Goal: Transaction & Acquisition: Subscribe to service/newsletter

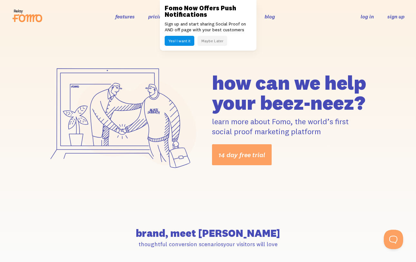
click at [401, 15] on link "sign up" at bounding box center [395, 16] width 17 height 7
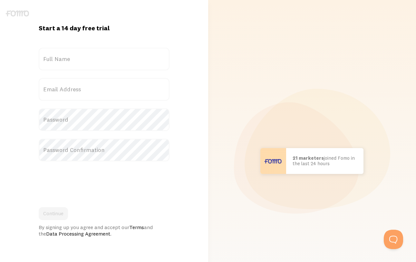
click at [113, 60] on label "Full Name" at bounding box center [104, 59] width 131 height 23
click at [113, 60] on input "Full Name" at bounding box center [104, 59] width 131 height 23
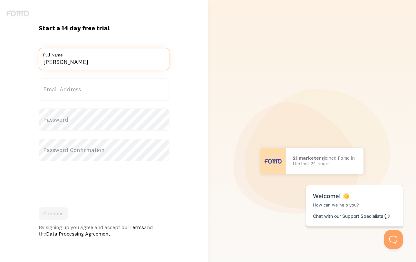
type input "[PERSON_NAME]"
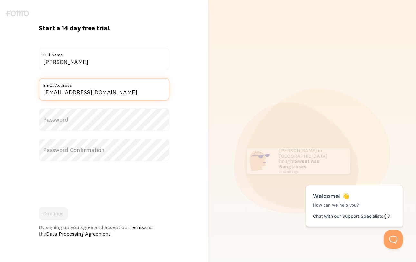
type input "[EMAIL_ADDRESS][DOMAIN_NAME]"
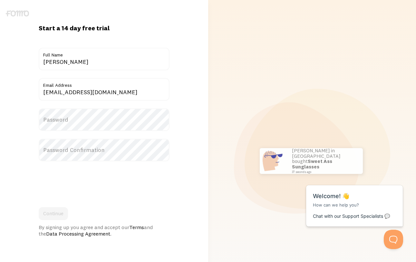
click at [83, 113] on label "Password" at bounding box center [104, 119] width 131 height 23
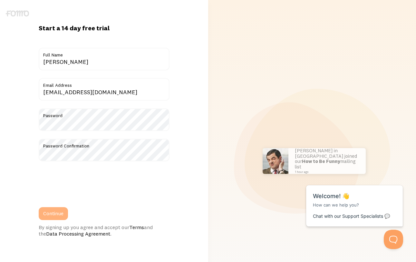
click at [49, 210] on button "Continue" at bounding box center [53, 213] width 29 height 13
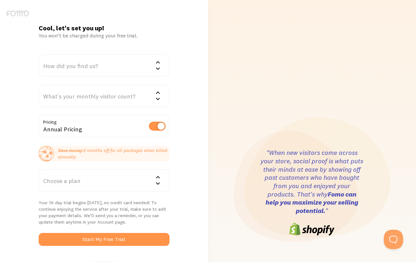
click at [110, 65] on div "How did you find us?" at bounding box center [104, 65] width 131 height 23
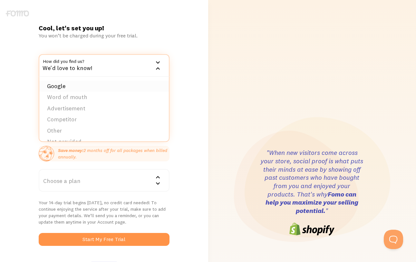
click at [87, 82] on li "Google" at bounding box center [103, 86] width 129 height 11
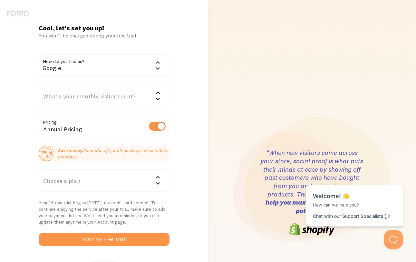
click at [84, 95] on div "What's your monthly visitor count?" at bounding box center [104, 95] width 131 height 23
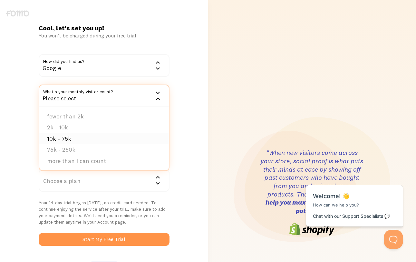
click at [67, 138] on li "10k - 75k" at bounding box center [103, 138] width 129 height 11
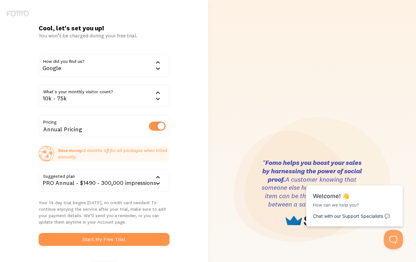
click at [149, 102] on div "10k - 75k" at bounding box center [104, 95] width 131 height 23
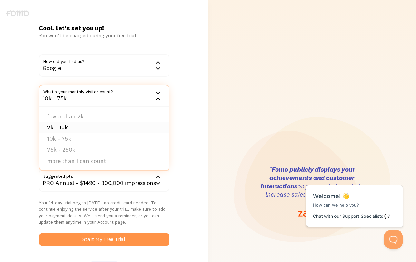
click at [97, 130] on li "2k - 10k" at bounding box center [103, 127] width 129 height 11
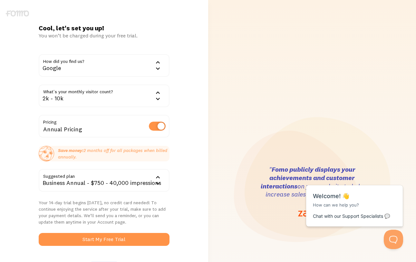
click at [108, 90] on div "2k - 10k" at bounding box center [104, 95] width 131 height 23
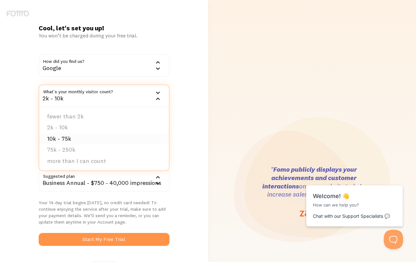
click at [85, 133] on li "10k - 75k" at bounding box center [103, 138] width 129 height 11
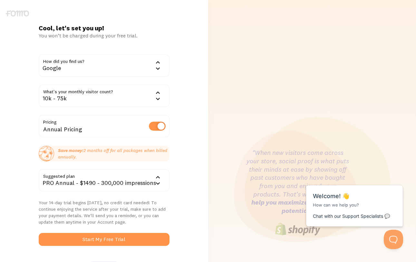
click at [179, 78] on div "Cool, let's set you up! You won’t be charged during your free trial. How did yo…" at bounding box center [104, 192] width 208 height 337
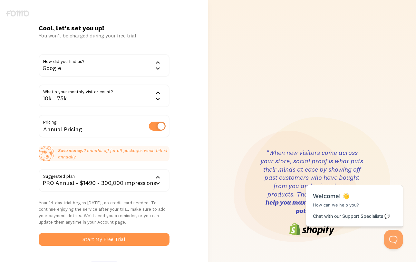
click at [148, 124] on div "Annual Pricing" at bounding box center [104, 127] width 131 height 24
click at [155, 126] on label at bounding box center [157, 125] width 17 height 9
click at [155, 126] on input "checkbox" at bounding box center [157, 125] width 17 height 9
checkbox input "false"
click at [131, 96] on div "10k - 75k" at bounding box center [104, 95] width 131 height 23
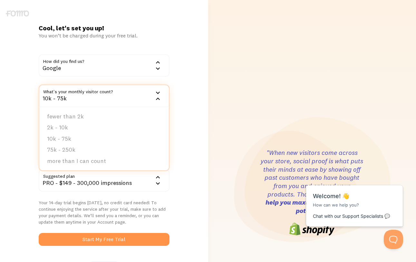
click at [131, 96] on div "10k - 75k" at bounding box center [104, 95] width 131 height 23
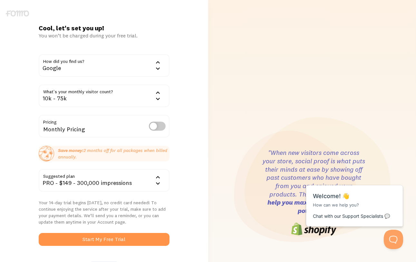
click at [139, 95] on div "10k - 75k" at bounding box center [104, 95] width 131 height 23
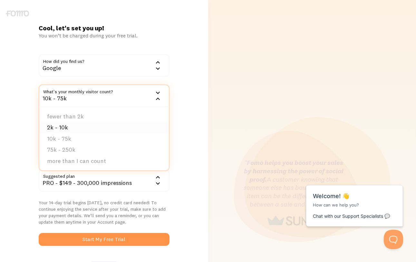
click at [98, 129] on li "2k - 10k" at bounding box center [103, 127] width 129 height 11
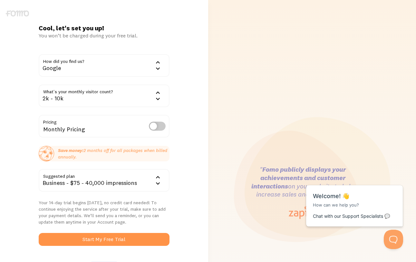
click at [107, 100] on div "2k - 10k" at bounding box center [104, 95] width 131 height 23
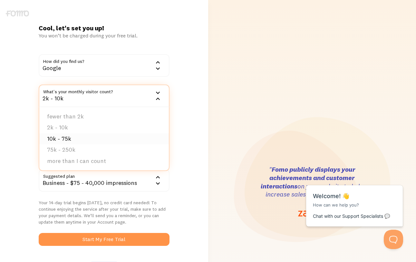
click at [91, 134] on li "10k - 75k" at bounding box center [103, 138] width 129 height 11
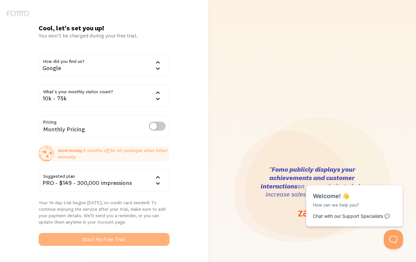
click at [88, 235] on button "Start My Free Trial" at bounding box center [104, 239] width 131 height 13
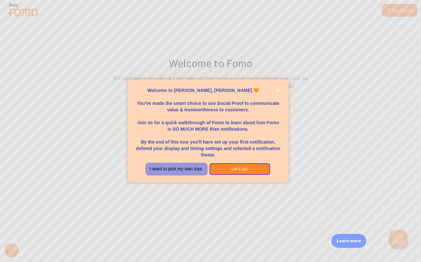
click at [200, 165] on button "I want to pick my own tour." at bounding box center [176, 169] width 61 height 12
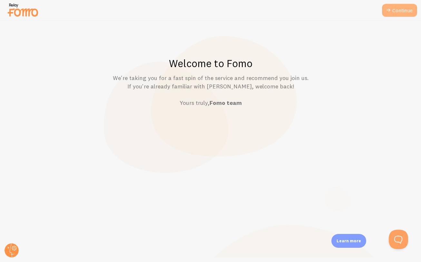
click at [399, 9] on link "Continue" at bounding box center [399, 10] width 35 height 13
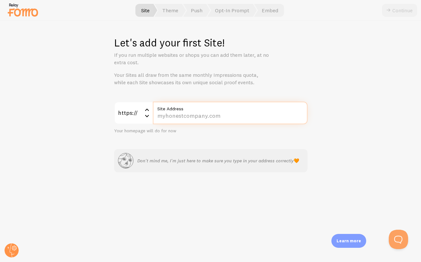
click at [207, 115] on input "Site Address" at bounding box center [230, 112] width 155 height 23
type input "[DOMAIN_NAME]"
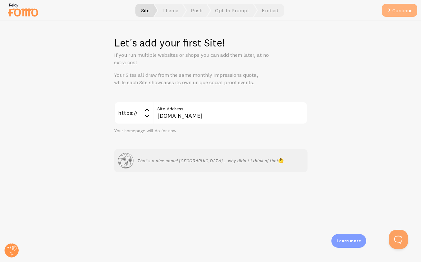
click at [394, 10] on button "Continue" at bounding box center [399, 10] width 35 height 13
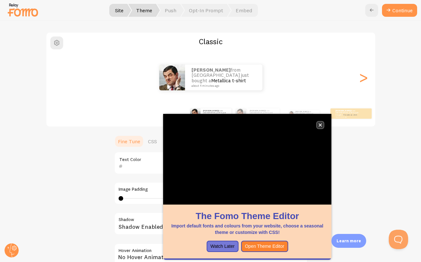
click at [322, 125] on button "close," at bounding box center [320, 124] width 7 height 7
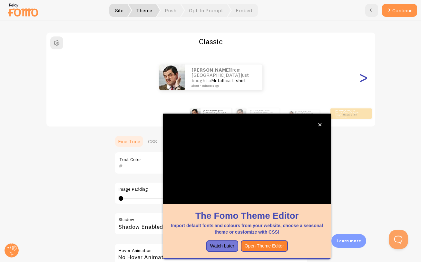
click at [359, 83] on div ">" at bounding box center [363, 77] width 8 height 46
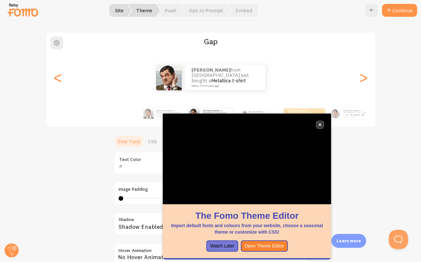
click at [318, 125] on icon "close," at bounding box center [320, 125] width 4 height 4
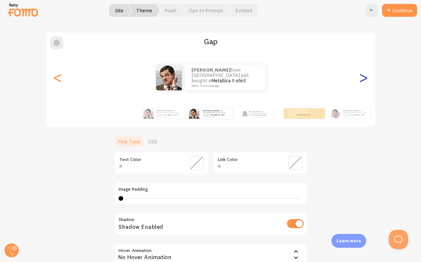
click at [359, 85] on div ">" at bounding box center [363, 77] width 8 height 46
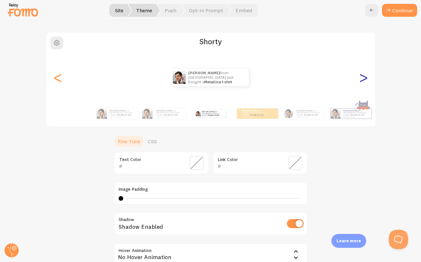
click at [359, 80] on div ">" at bounding box center [363, 77] width 8 height 46
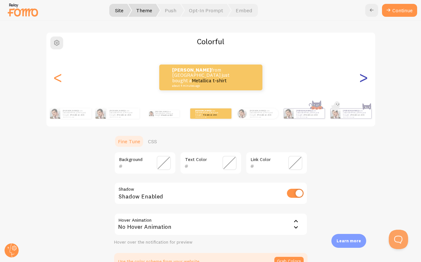
click at [359, 80] on div ">" at bounding box center [363, 77] width 8 height 46
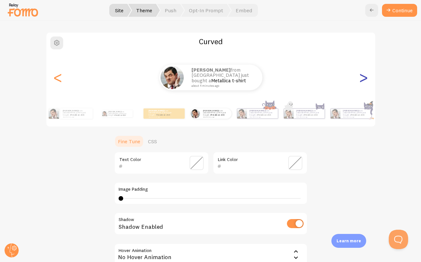
click at [359, 80] on div ">" at bounding box center [363, 77] width 8 height 46
type input "0"
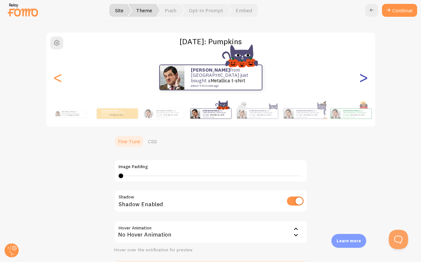
click at [359, 80] on div ">" at bounding box center [363, 77] width 8 height 46
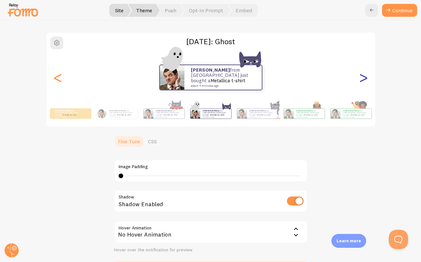
click at [359, 79] on div ">" at bounding box center [363, 77] width 8 height 46
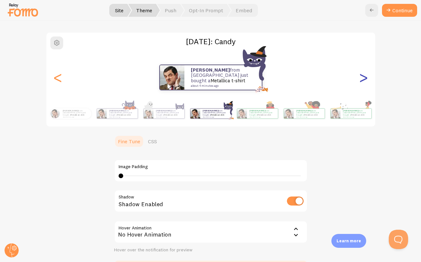
click at [359, 79] on div ">" at bounding box center [363, 77] width 8 height 46
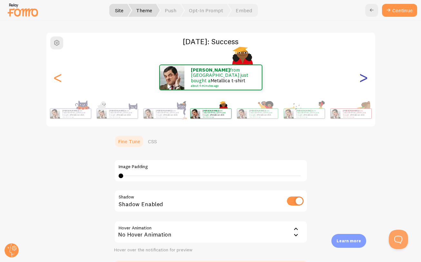
click at [359, 79] on div ">" at bounding box center [363, 77] width 8 height 46
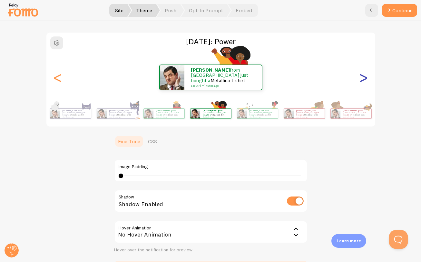
click at [359, 79] on div ">" at bounding box center [363, 77] width 8 height 46
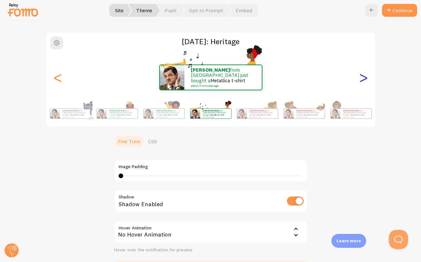
click at [359, 79] on div ">" at bounding box center [363, 77] width 8 height 46
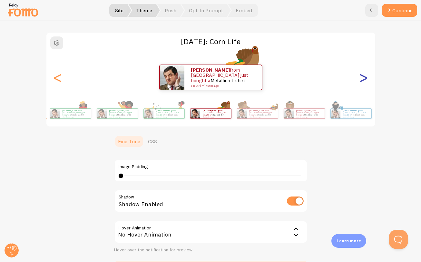
click at [359, 79] on div ">" at bounding box center [363, 77] width 8 height 46
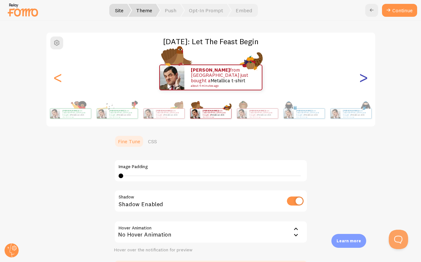
click at [359, 79] on div ">" at bounding box center [363, 77] width 8 height 46
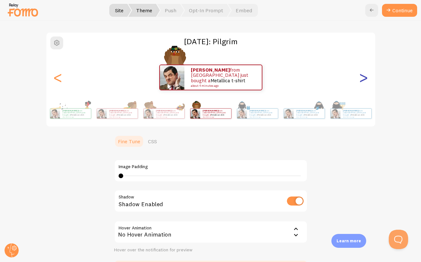
click at [359, 79] on div ">" at bounding box center [363, 77] width 8 height 46
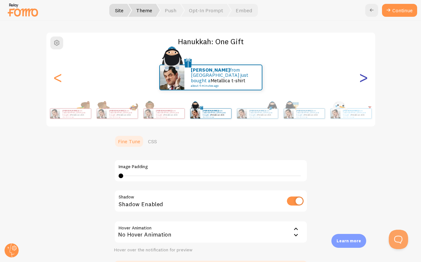
click at [359, 79] on div ">" at bounding box center [363, 77] width 8 height 46
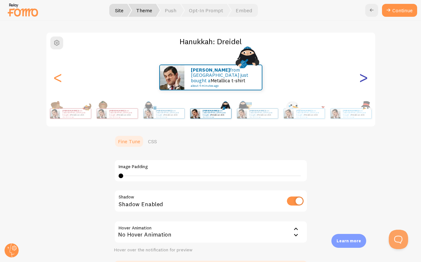
click at [359, 79] on div ">" at bounding box center [363, 77] width 8 height 46
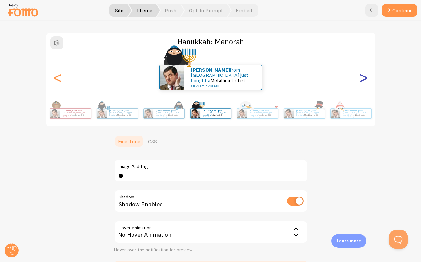
click at [359, 79] on div ">" at bounding box center [363, 77] width 8 height 46
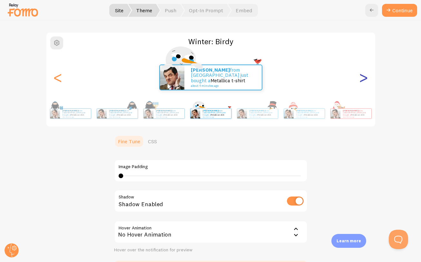
click at [359, 79] on div ">" at bounding box center [363, 77] width 8 height 46
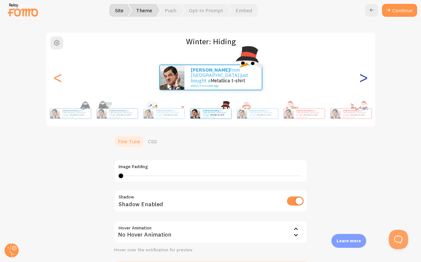
click at [359, 79] on div ">" at bounding box center [363, 77] width 8 height 46
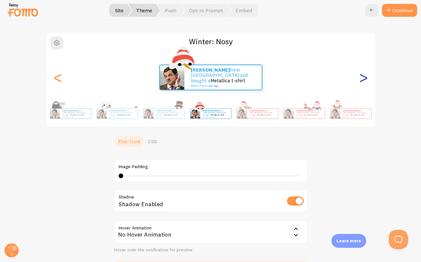
click at [359, 79] on div ">" at bounding box center [363, 77] width 8 height 46
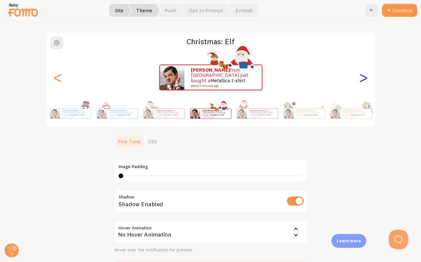
click at [359, 79] on div ">" at bounding box center [363, 77] width 8 height 46
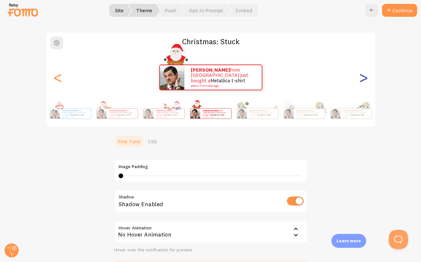
click at [359, 79] on div ">" at bounding box center [363, 77] width 8 height 46
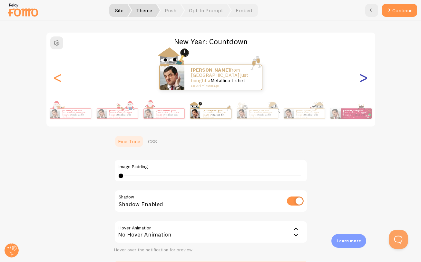
click at [359, 79] on div ">" at bounding box center [363, 77] width 8 height 46
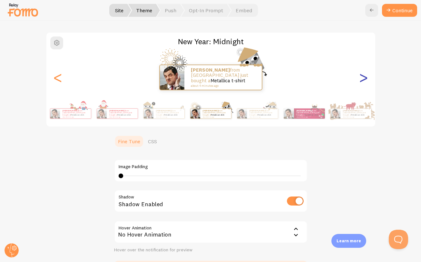
click at [359, 79] on div ">" at bounding box center [363, 77] width 8 height 46
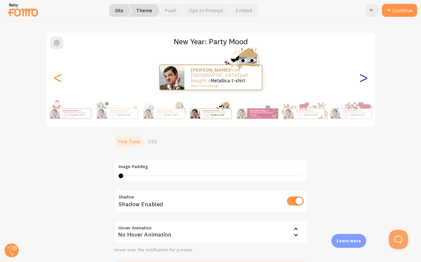
click at [359, 79] on div ">" at bounding box center [363, 77] width 8 height 46
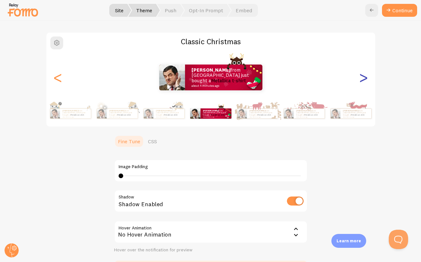
click at [359, 79] on div ">" at bounding box center [363, 77] width 8 height 46
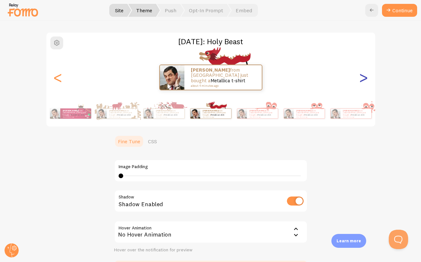
click at [359, 79] on div ">" at bounding box center [363, 77] width 8 height 46
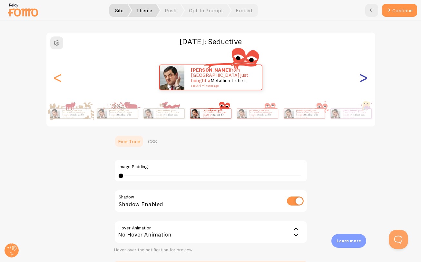
click at [359, 79] on div ">" at bounding box center [363, 77] width 8 height 46
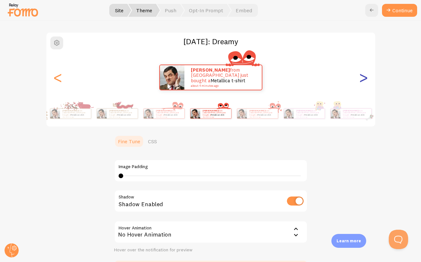
click at [359, 79] on div ">" at bounding box center [363, 77] width 8 height 46
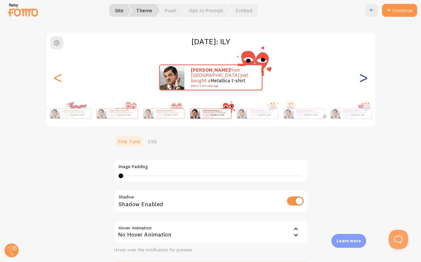
click at [359, 80] on div ">" at bounding box center [363, 77] width 8 height 46
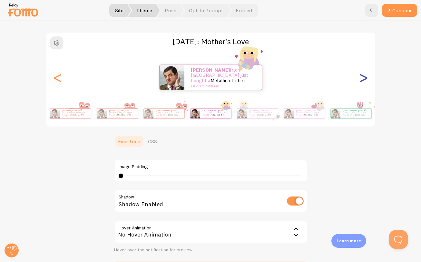
click at [359, 80] on div ">" at bounding box center [363, 77] width 8 height 46
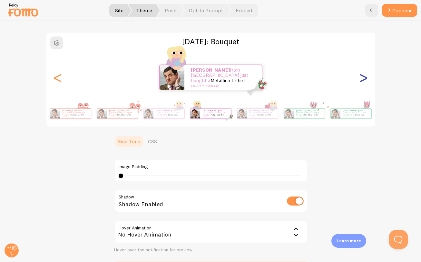
click at [359, 80] on div ">" at bounding box center [363, 77] width 8 height 46
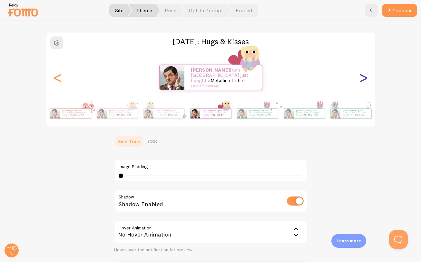
click at [359, 80] on div ">" at bounding box center [363, 77] width 8 height 46
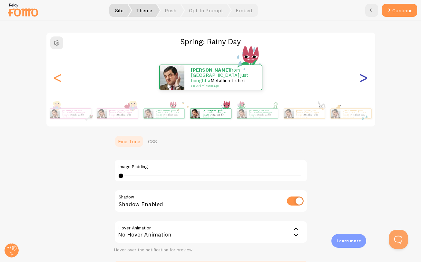
click at [359, 80] on div ">" at bounding box center [363, 77] width 8 height 46
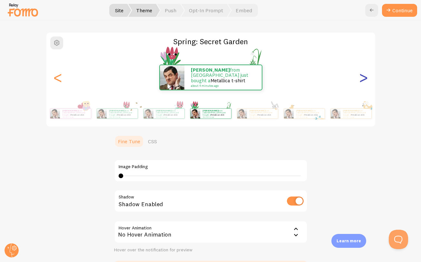
click at [359, 80] on div ">" at bounding box center [363, 77] width 8 height 46
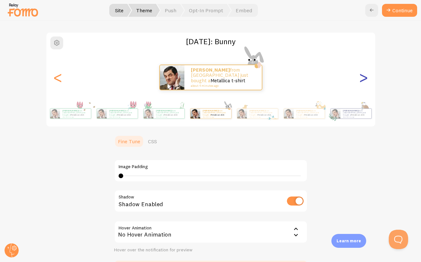
click at [359, 80] on div ">" at bounding box center [363, 77] width 8 height 46
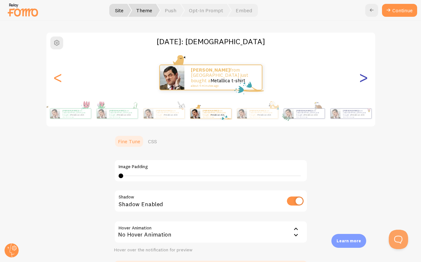
click at [359, 80] on div ">" at bounding box center [363, 77] width 8 height 46
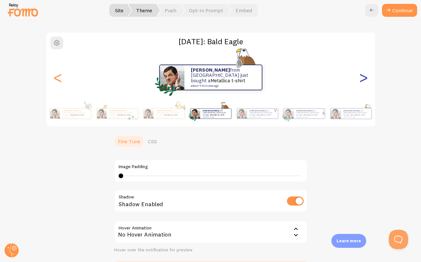
click at [359, 80] on div ">" at bounding box center [363, 77] width 8 height 46
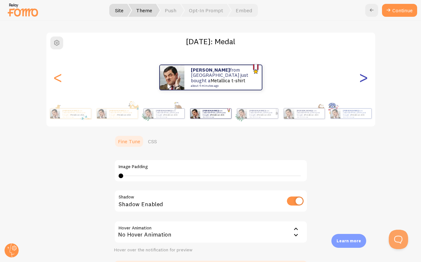
click at [359, 80] on div ">" at bounding box center [363, 77] width 8 height 46
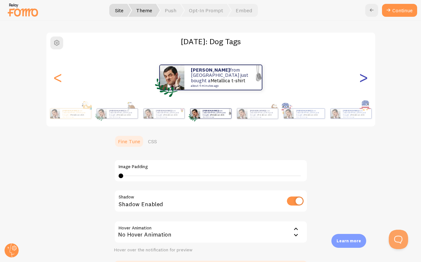
click at [359, 80] on div ">" at bounding box center [363, 77] width 8 height 46
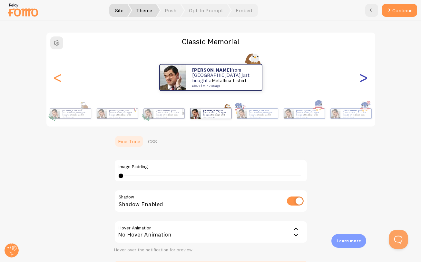
click at [359, 80] on div ">" at bounding box center [363, 77] width 8 height 46
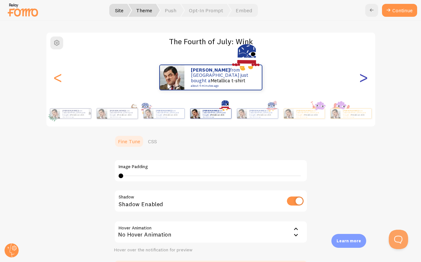
click at [359, 80] on div ">" at bounding box center [363, 77] width 8 height 46
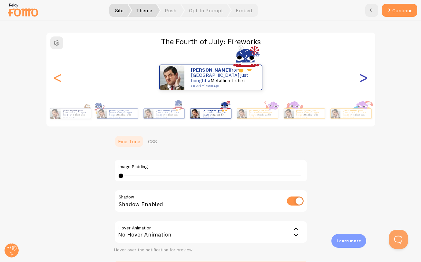
click at [359, 80] on div ">" at bounding box center [363, 77] width 8 height 46
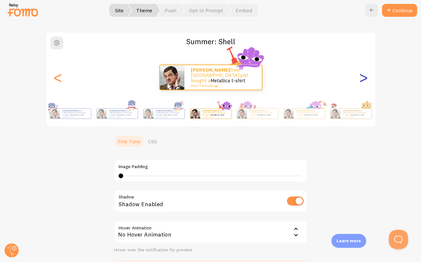
click at [359, 80] on div ">" at bounding box center [363, 77] width 8 height 46
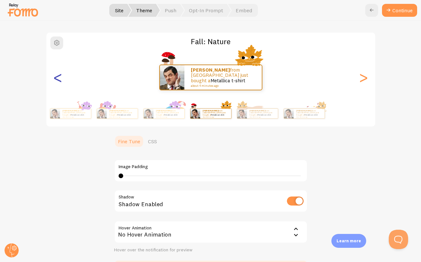
click at [55, 80] on div "<" at bounding box center [58, 77] width 8 height 46
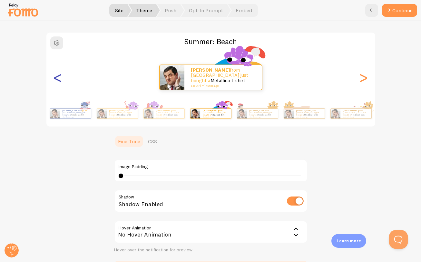
click at [56, 82] on div "<" at bounding box center [58, 77] width 8 height 46
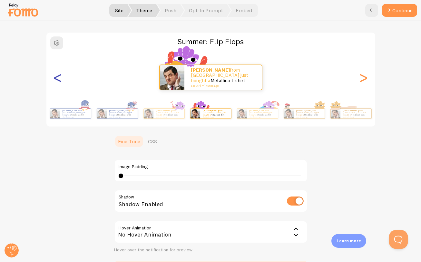
click at [56, 82] on div "<" at bounding box center [58, 77] width 8 height 46
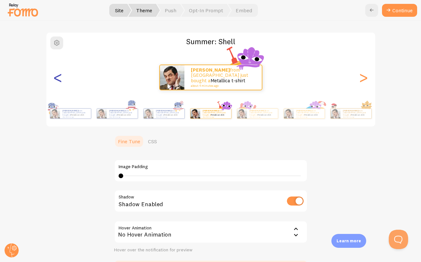
click at [56, 82] on div "<" at bounding box center [58, 77] width 8 height 46
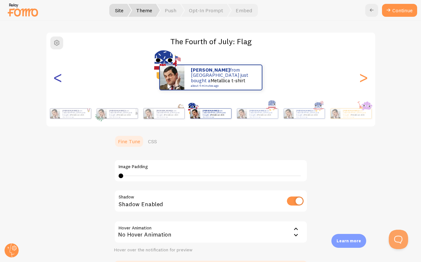
click at [56, 82] on div "<" at bounding box center [58, 77] width 8 height 46
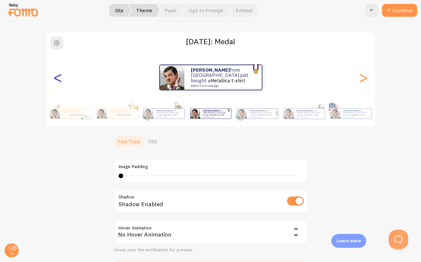
click at [56, 82] on div "<" at bounding box center [58, 77] width 8 height 46
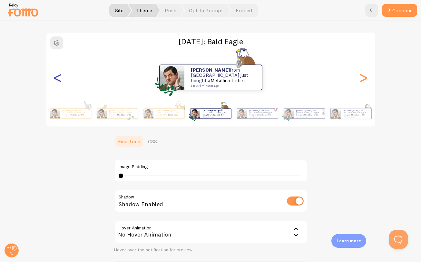
click at [56, 82] on div "<" at bounding box center [58, 77] width 8 height 46
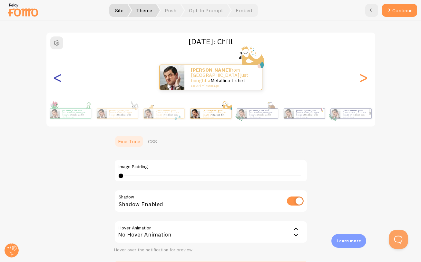
click at [56, 82] on div "<" at bounding box center [58, 77] width 8 height 46
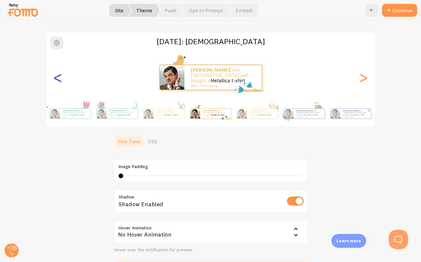
click at [56, 82] on div "<" at bounding box center [58, 77] width 8 height 46
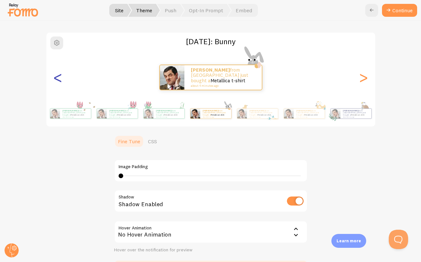
click at [56, 82] on div "<" at bounding box center [58, 77] width 8 height 46
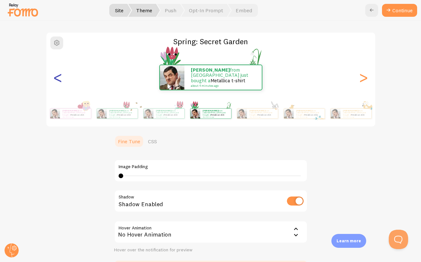
click at [56, 82] on div "<" at bounding box center [58, 77] width 8 height 46
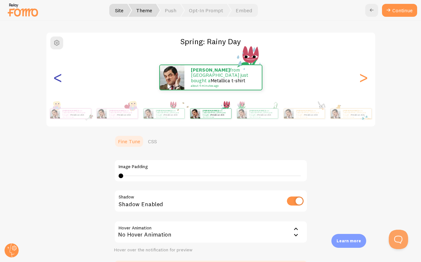
click at [56, 82] on div "<" at bounding box center [58, 77] width 8 height 46
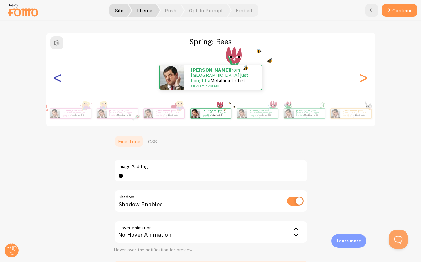
click at [56, 82] on div "<" at bounding box center [58, 77] width 8 height 46
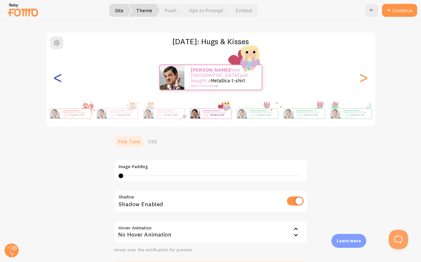
click at [56, 82] on div "<" at bounding box center [58, 77] width 8 height 46
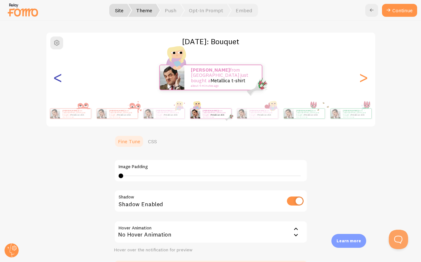
click at [56, 82] on div "<" at bounding box center [58, 77] width 8 height 46
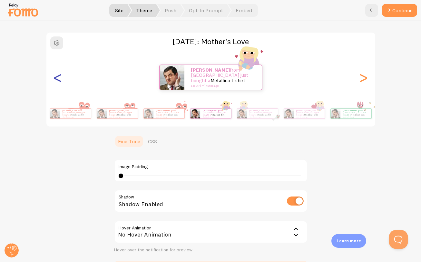
click at [56, 82] on div "<" at bounding box center [58, 77] width 8 height 46
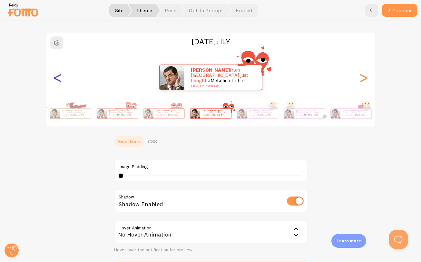
click at [56, 82] on div "<" at bounding box center [58, 77] width 8 height 46
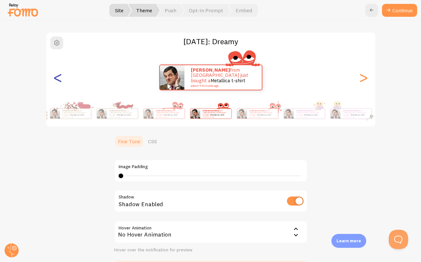
click at [56, 82] on div "<" at bounding box center [58, 77] width 8 height 46
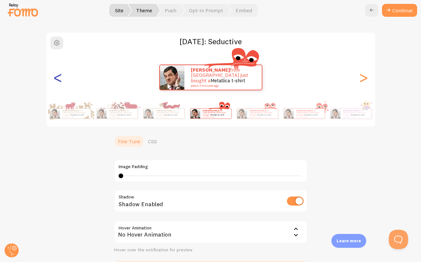
click at [56, 82] on div "<" at bounding box center [58, 77] width 8 height 46
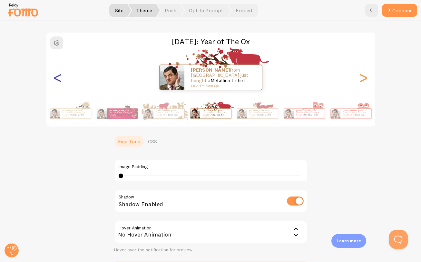
click at [56, 82] on div "<" at bounding box center [58, 77] width 8 height 46
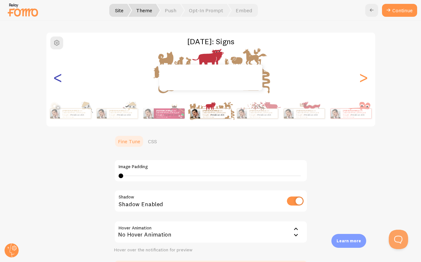
click at [56, 82] on div "<" at bounding box center [58, 77] width 8 height 46
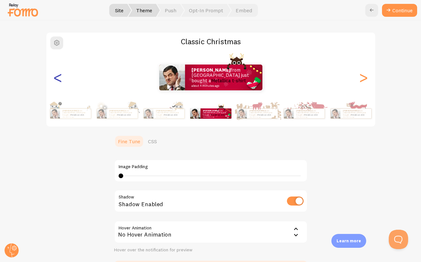
click at [56, 82] on div "<" at bounding box center [58, 77] width 8 height 46
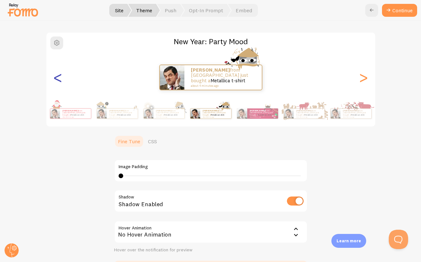
click at [56, 82] on div "<" at bounding box center [58, 77] width 8 height 46
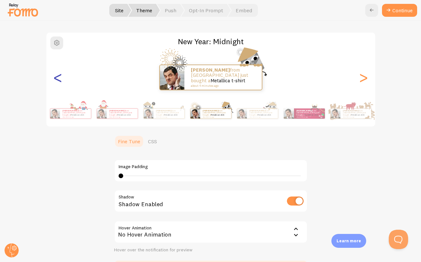
click at [56, 82] on div "<" at bounding box center [58, 77] width 8 height 46
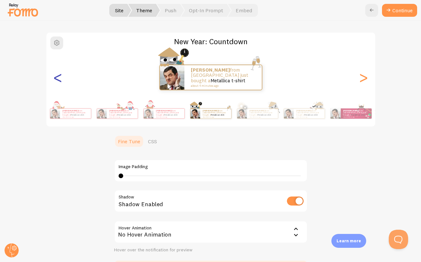
click at [56, 82] on div "<" at bounding box center [58, 77] width 8 height 46
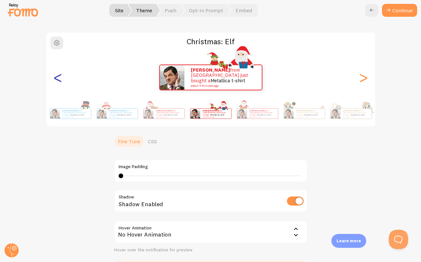
click at [56, 82] on div "<" at bounding box center [58, 77] width 8 height 46
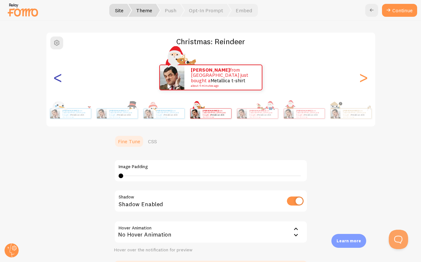
click at [56, 82] on div "<" at bounding box center [58, 77] width 8 height 46
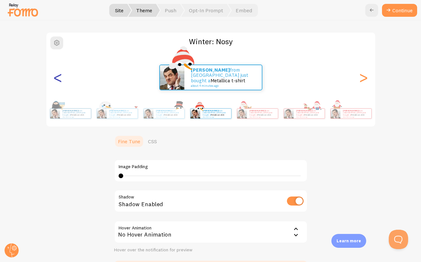
click at [56, 82] on div "<" at bounding box center [58, 77] width 8 height 46
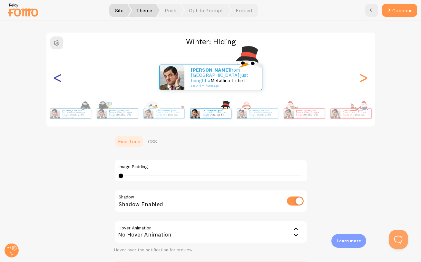
click at [56, 82] on div "<" at bounding box center [58, 77] width 8 height 46
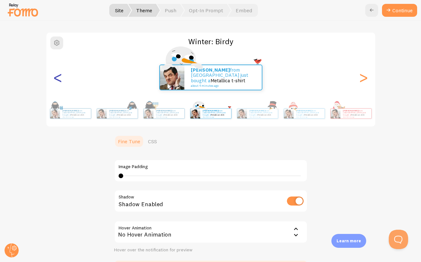
click at [56, 82] on div "<" at bounding box center [58, 77] width 8 height 46
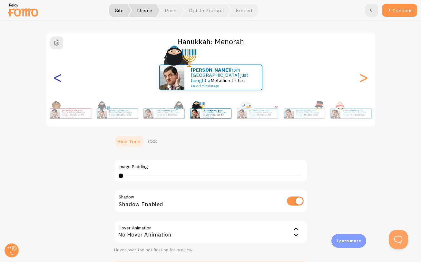
click at [56, 82] on div "<" at bounding box center [58, 77] width 8 height 46
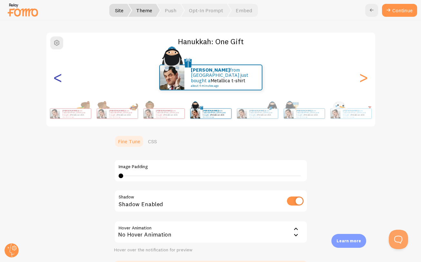
click at [56, 82] on div "<" at bounding box center [58, 77] width 8 height 46
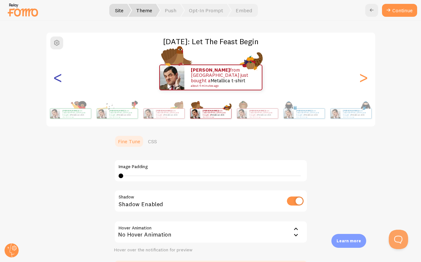
click at [56, 82] on div "<" at bounding box center [58, 77] width 8 height 46
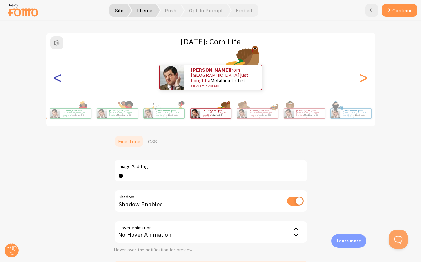
click at [56, 82] on div "<" at bounding box center [58, 77] width 8 height 46
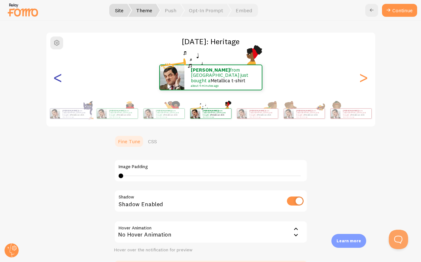
click at [56, 82] on div "<" at bounding box center [58, 77] width 8 height 46
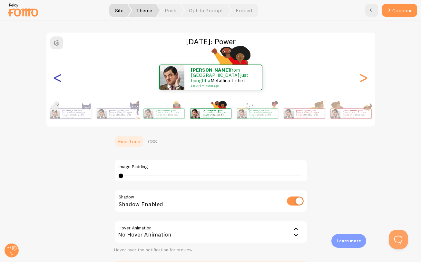
click at [56, 82] on div "<" at bounding box center [58, 77] width 8 height 46
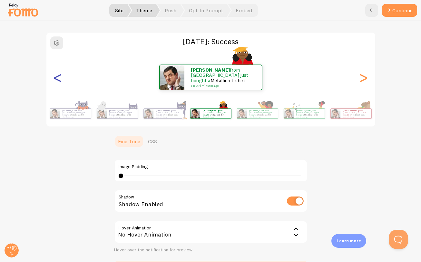
click at [56, 82] on div "<" at bounding box center [58, 77] width 8 height 46
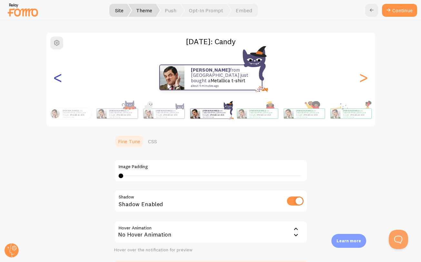
click at [56, 82] on div "<" at bounding box center [58, 77] width 8 height 46
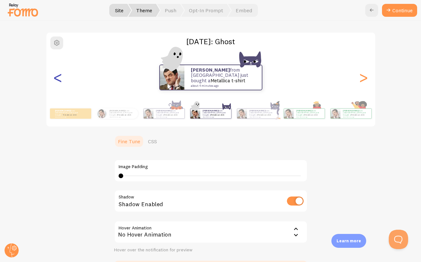
click at [56, 82] on div "<" at bounding box center [58, 77] width 8 height 46
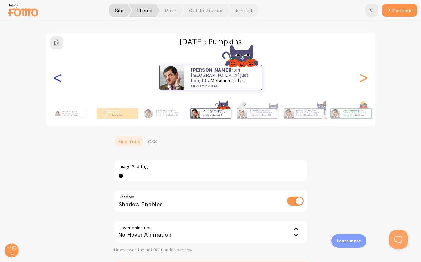
click at [56, 82] on div "<" at bounding box center [58, 77] width 8 height 46
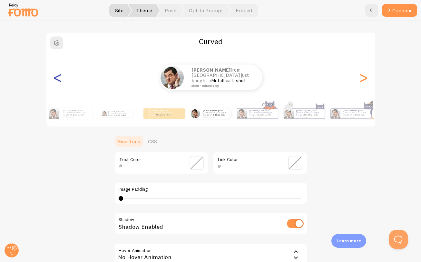
click at [56, 82] on div "<" at bounding box center [58, 77] width 8 height 46
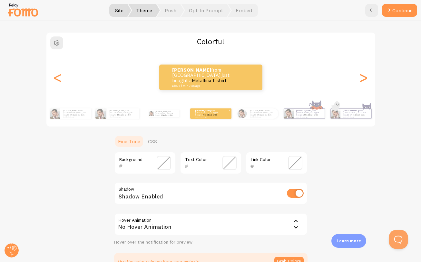
click at [198, 116] on small "about 4 minutes ago" at bounding box center [207, 116] width 25 height 1
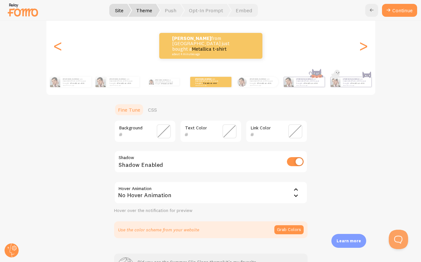
click at [163, 130] on span at bounding box center [164, 131] width 14 height 14
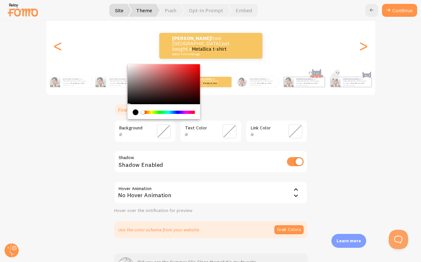
click at [162, 128] on span at bounding box center [164, 131] width 14 height 14
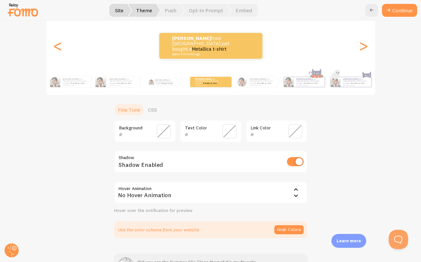
click at [162, 128] on span at bounding box center [164, 131] width 14 height 14
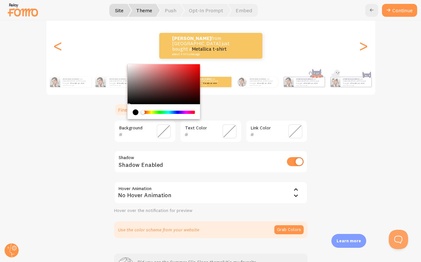
click at [132, 135] on input "text" at bounding box center [136, 134] width 26 height 8
paste input "F69286"
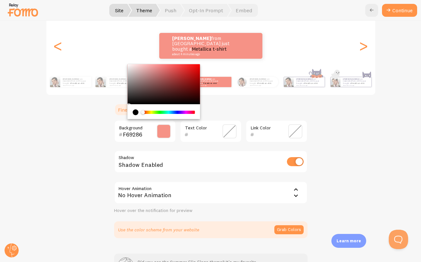
type input "F69286"
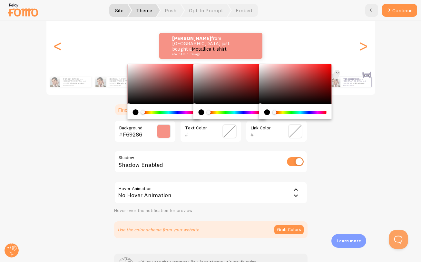
click at [256, 135] on input "text" at bounding box center [267, 134] width 26 height 8
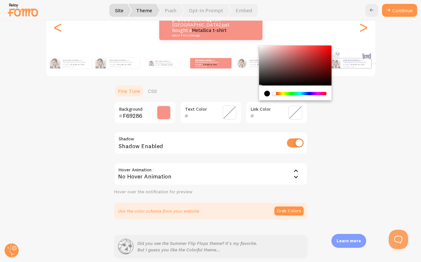
scroll to position [93, 0]
click at [233, 165] on div "No Hover Animation" at bounding box center [210, 173] width 193 height 23
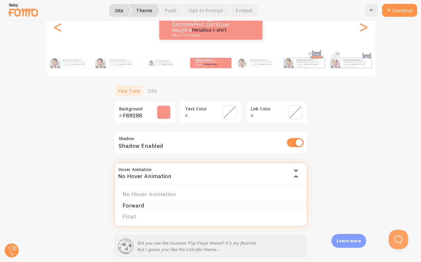
click at [207, 203] on li "Forward" at bounding box center [211, 205] width 192 height 11
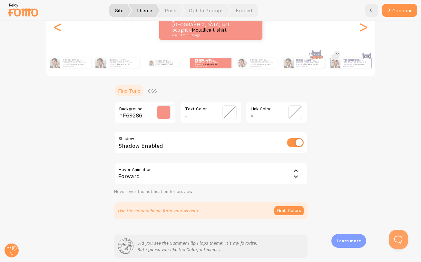
scroll to position [119, 0]
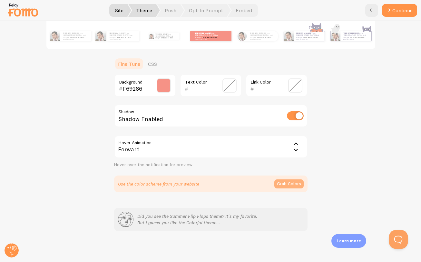
click at [282, 185] on button "Grab Colors" at bounding box center [288, 183] width 29 height 9
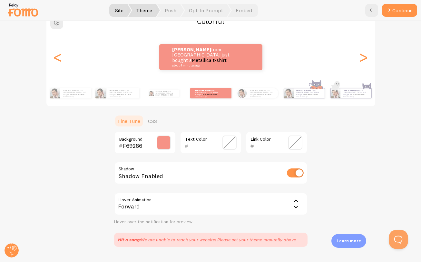
scroll to position [69, 0]
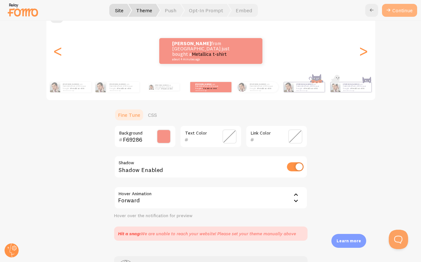
click at [396, 9] on button "Continue" at bounding box center [399, 10] width 35 height 13
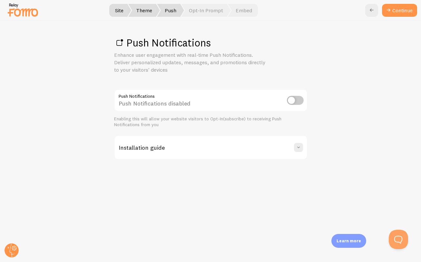
click at [297, 152] on div "Installation guide" at bounding box center [211, 147] width 192 height 23
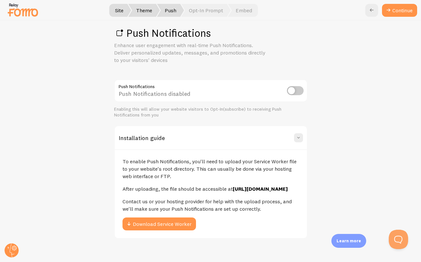
scroll to position [17, 0]
click at [183, 217] on button "Download Service Worker" at bounding box center [158, 223] width 73 height 13
drag, startPoint x: 265, startPoint y: 208, endPoint x: 120, endPoint y: 155, distance: 153.9
click at [120, 155] on div "To enable Push Notifications, you'll need to upload your Service Worker file to…" at bounding box center [211, 193] width 192 height 89
copy div "To enable Push Notifications, you'll need to upload your Service Worker file to…"
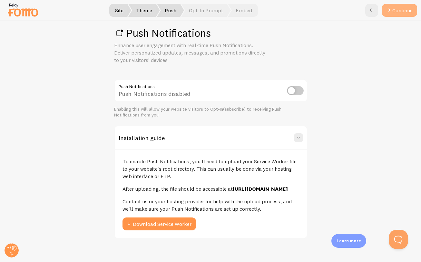
click at [394, 16] on link "Continue" at bounding box center [399, 10] width 35 height 13
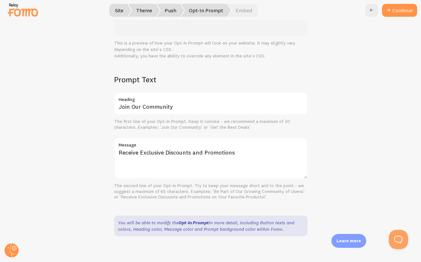
scroll to position [129, 0]
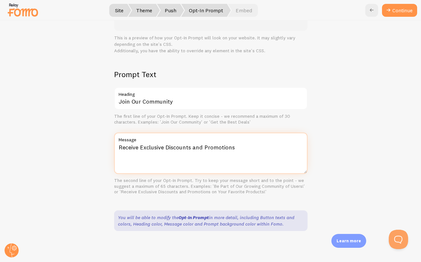
drag, startPoint x: 271, startPoint y: 150, endPoint x: 194, endPoint y: 143, distance: 77.3
click at [194, 143] on div "Receive Exclusive Discounts and Promotions Message The second line of your Opt-…" at bounding box center [210, 163] width 193 height 62
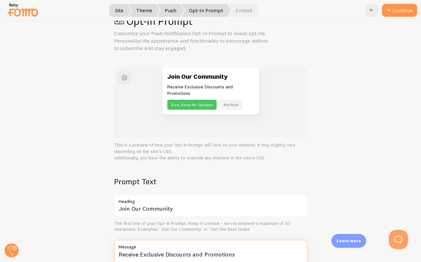
scroll to position [0, 0]
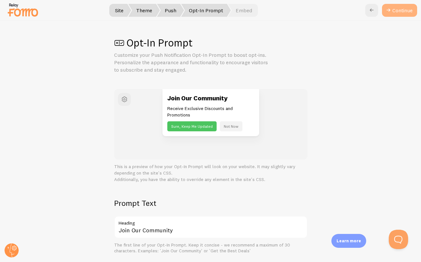
click at [400, 10] on button "Continue" at bounding box center [399, 10] width 35 height 13
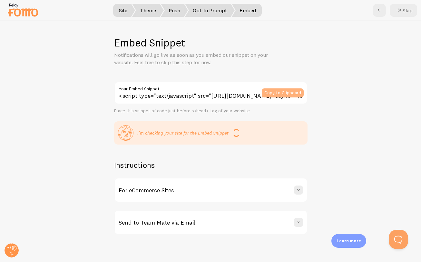
click at [276, 95] on button "Copy to Clipboard" at bounding box center [283, 92] width 42 height 9
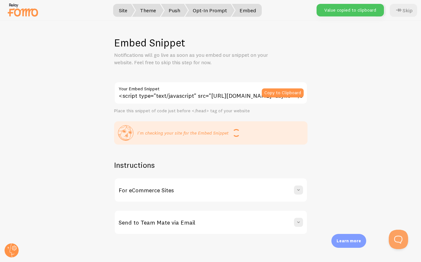
click at [240, 218] on div "Send to Team Mate via Email" at bounding box center [211, 221] width 192 height 23
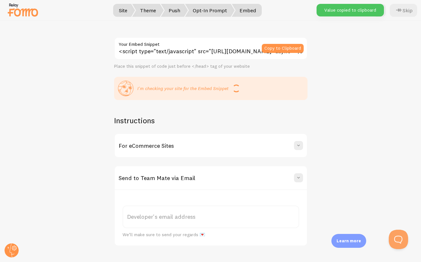
scroll to position [52, 0]
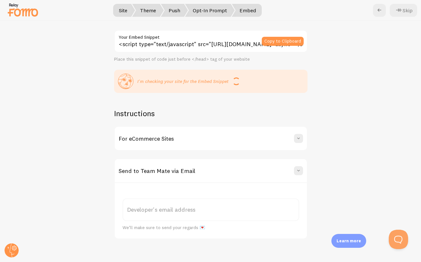
click at [219, 208] on label "Developer's email address" at bounding box center [210, 209] width 177 height 23
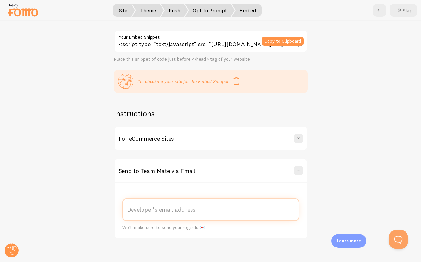
click at [219, 208] on input "Developer's email address" at bounding box center [210, 209] width 177 height 23
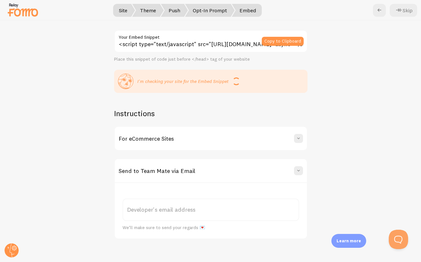
click at [308, 192] on div "Embed Snippet Notifications will go live as soon as you embed our snippet on yo…" at bounding box center [210, 141] width 420 height 241
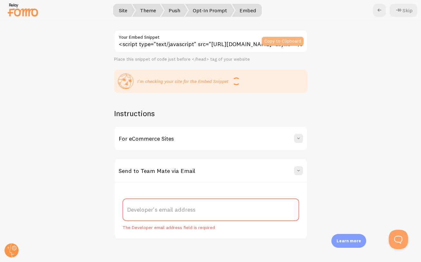
click at [284, 41] on button "Copy to Clipboard" at bounding box center [283, 41] width 42 height 9
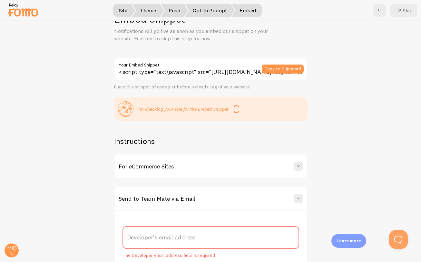
scroll to position [23, 0]
click at [240, 113] on div "I'm checking your site for the Embed Snippet" at bounding box center [211, 109] width 186 height 15
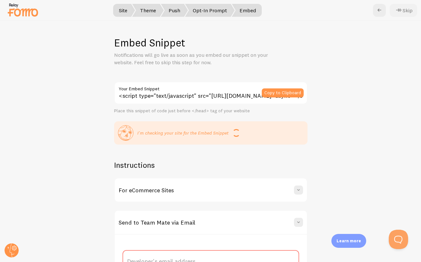
click at [409, 15] on button "Skip" at bounding box center [402, 10] width 27 height 13
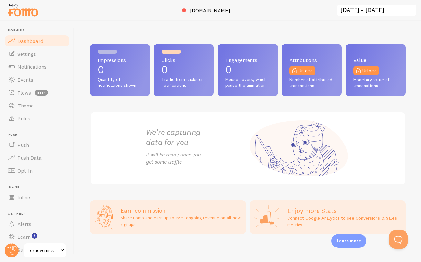
click at [290, 217] on p "Connect Google Analytics to see Conversions & Sales metrics" at bounding box center [344, 221] width 115 height 13
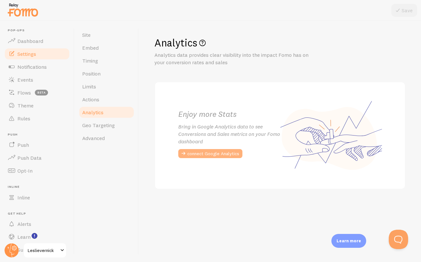
click at [211, 152] on button "connect Google Analytics" at bounding box center [210, 153] width 64 height 9
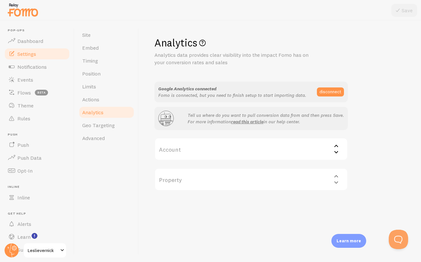
click at [291, 154] on label "Account" at bounding box center [250, 149] width 193 height 23
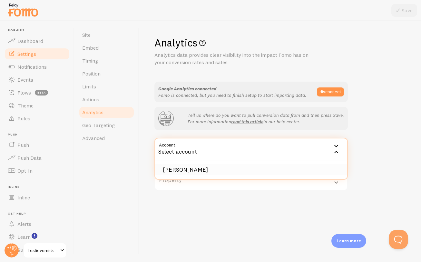
click at [227, 164] on li "[PERSON_NAME]" at bounding box center [251, 169] width 192 height 11
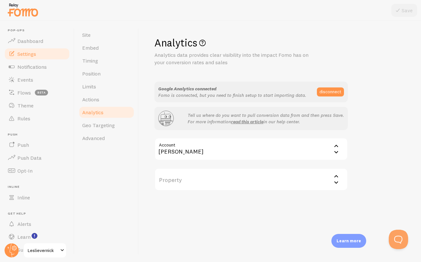
click at [233, 182] on label "Property" at bounding box center [250, 179] width 193 height 23
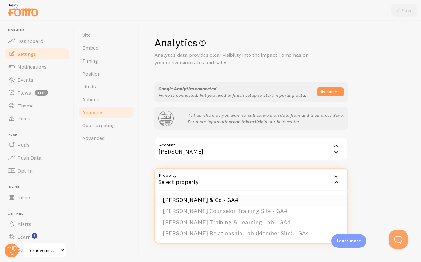
click at [230, 195] on li "[PERSON_NAME] & Co - GA4" at bounding box center [251, 199] width 192 height 11
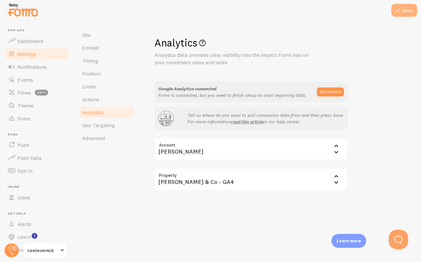
click at [397, 11] on icon at bounding box center [398, 10] width 8 height 8
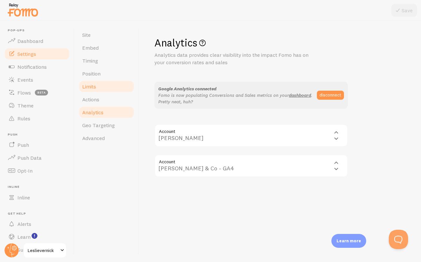
click at [111, 81] on link "Limits" at bounding box center [106, 86] width 56 height 13
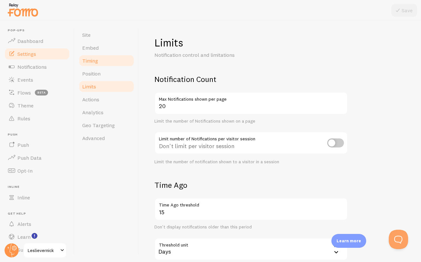
click at [106, 58] on link "Timing" at bounding box center [106, 60] width 56 height 13
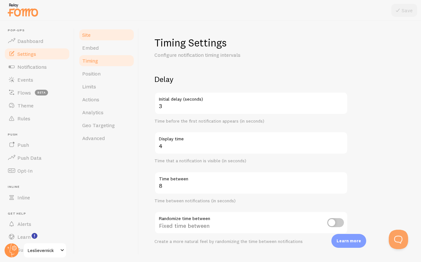
click at [105, 38] on link "Site" at bounding box center [106, 34] width 56 height 13
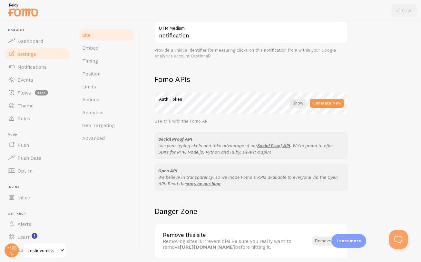
scroll to position [347, 0]
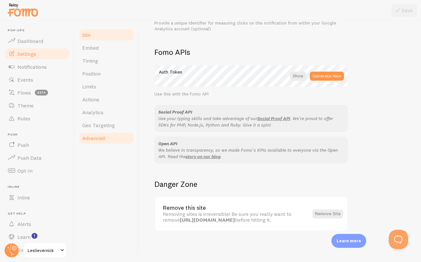
click at [104, 136] on span "Advanced" at bounding box center [93, 138] width 23 height 6
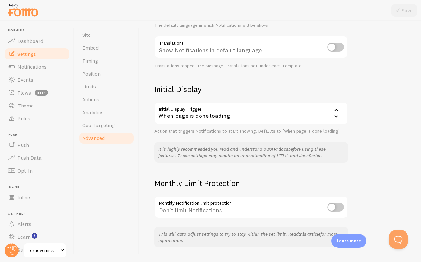
scroll to position [112, 0]
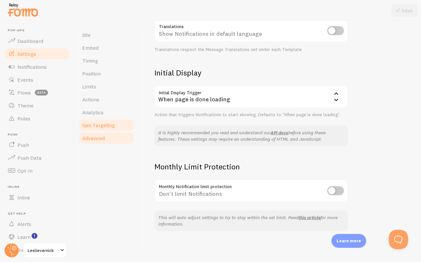
click at [105, 131] on link "Geo Targeting" at bounding box center [106, 125] width 56 height 13
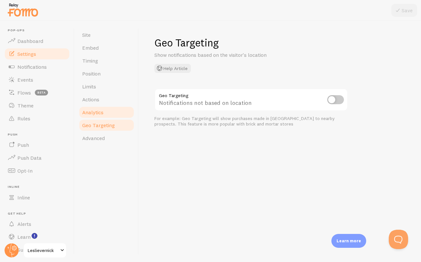
click at [104, 115] on link "Analytics" at bounding box center [106, 112] width 56 height 13
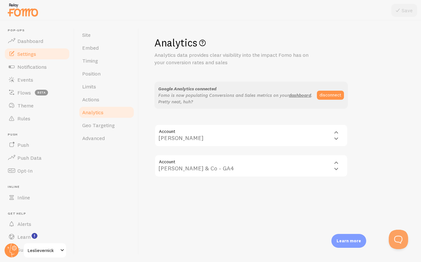
click at [103, 106] on link "Analytics" at bounding box center [106, 112] width 56 height 13
click at [102, 99] on link "Actions" at bounding box center [106, 99] width 56 height 13
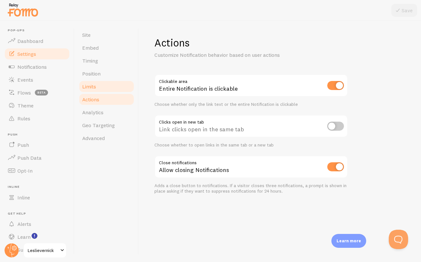
click at [100, 86] on link "Limits" at bounding box center [106, 86] width 56 height 13
